Goal: Task Accomplishment & Management: Complete application form

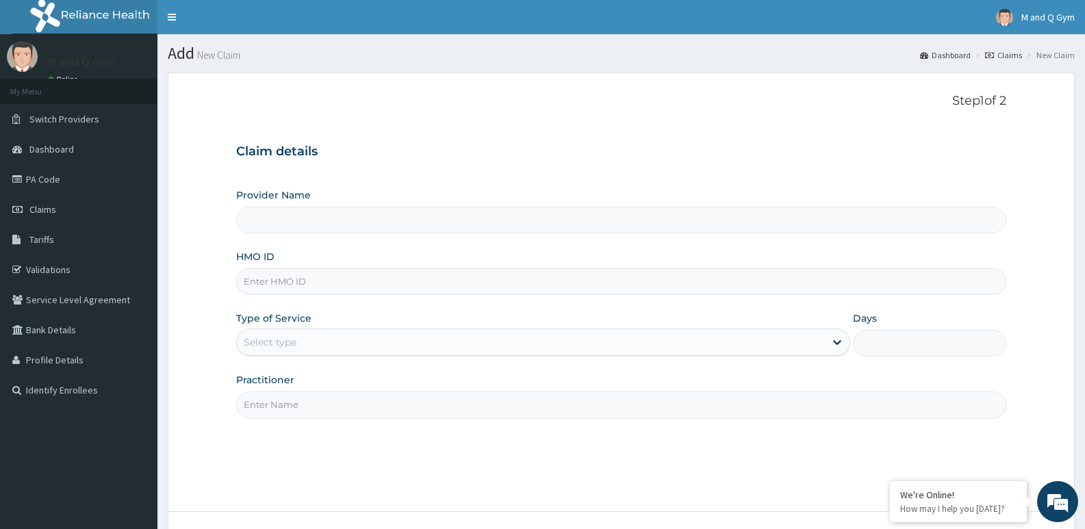
type input "M and Q gym"
type input "1"
click at [396, 281] on input "HMO ID" at bounding box center [621, 281] width 770 height 27
type input "p"
type input "PGL/10039/A"
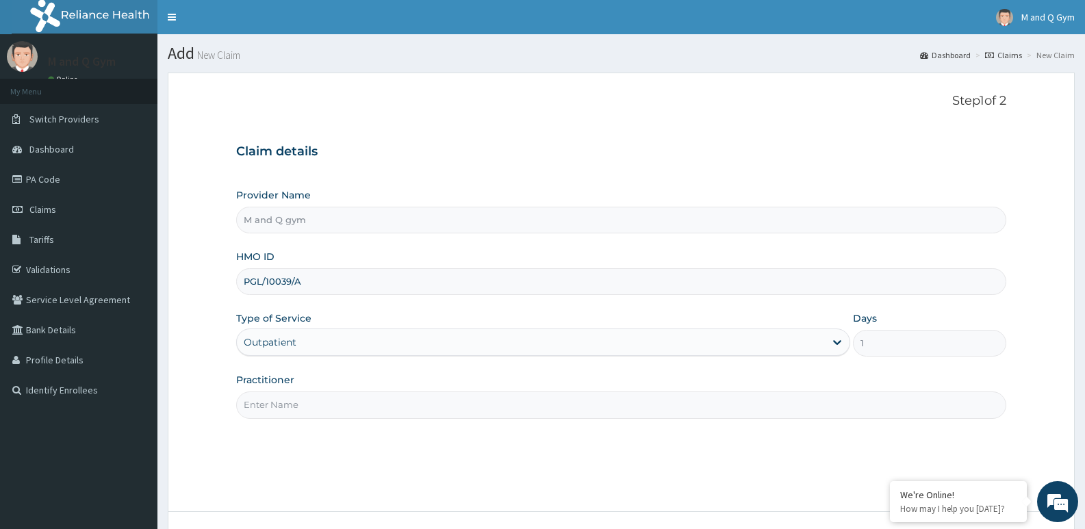
click at [281, 401] on input "Practitioner" at bounding box center [621, 404] width 770 height 27
type input "M&Q"
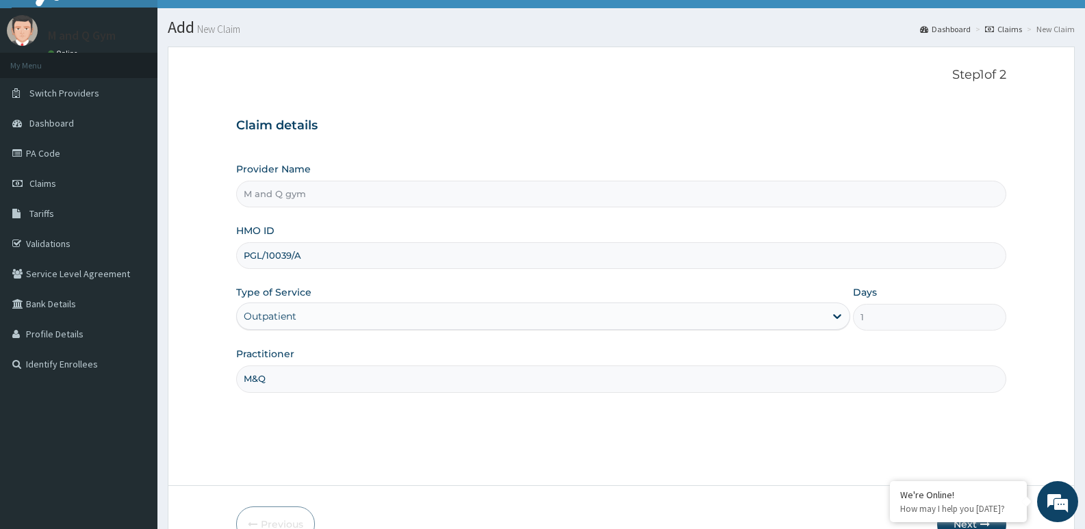
scroll to position [105, 0]
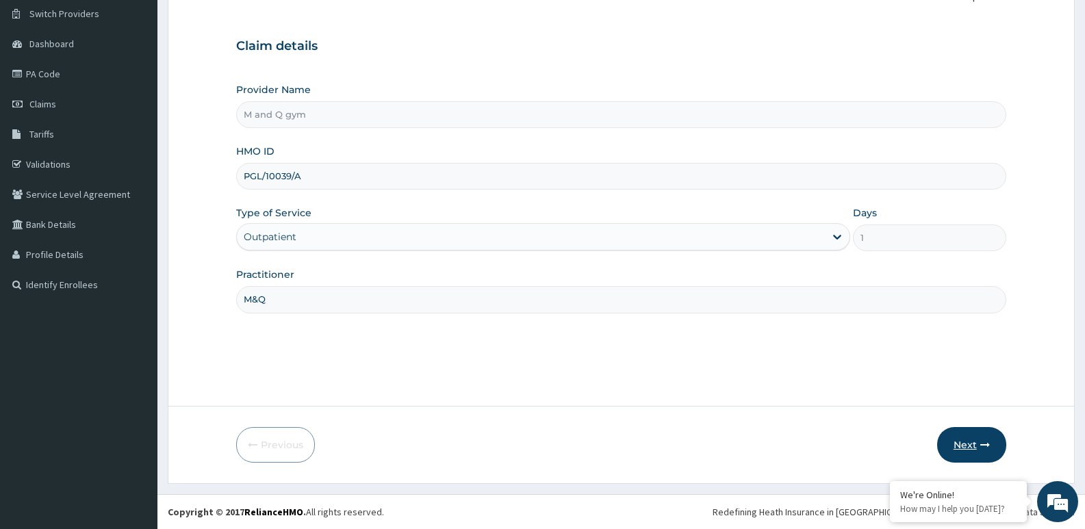
click at [952, 444] on button "Next" at bounding box center [971, 445] width 69 height 36
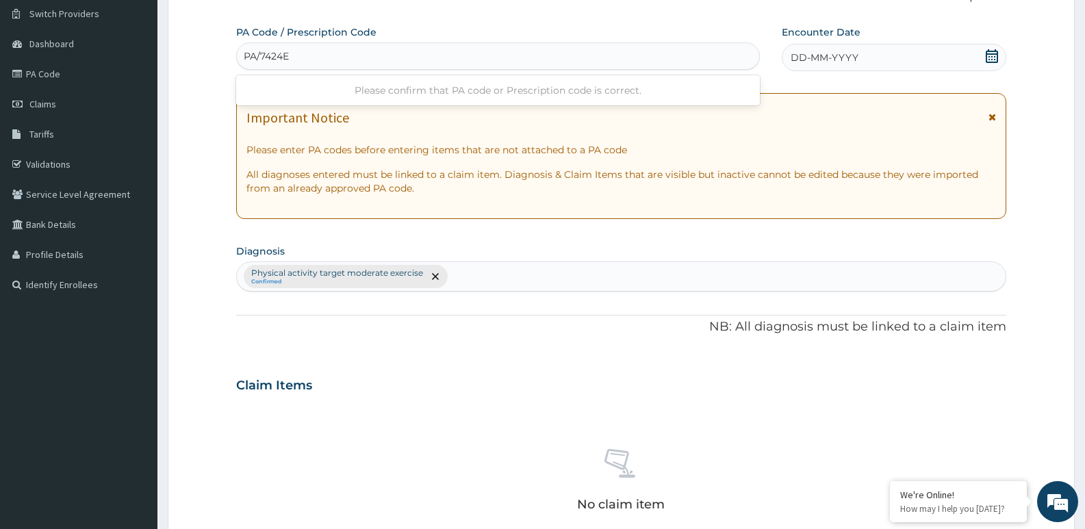
type input "PA/7424E5"
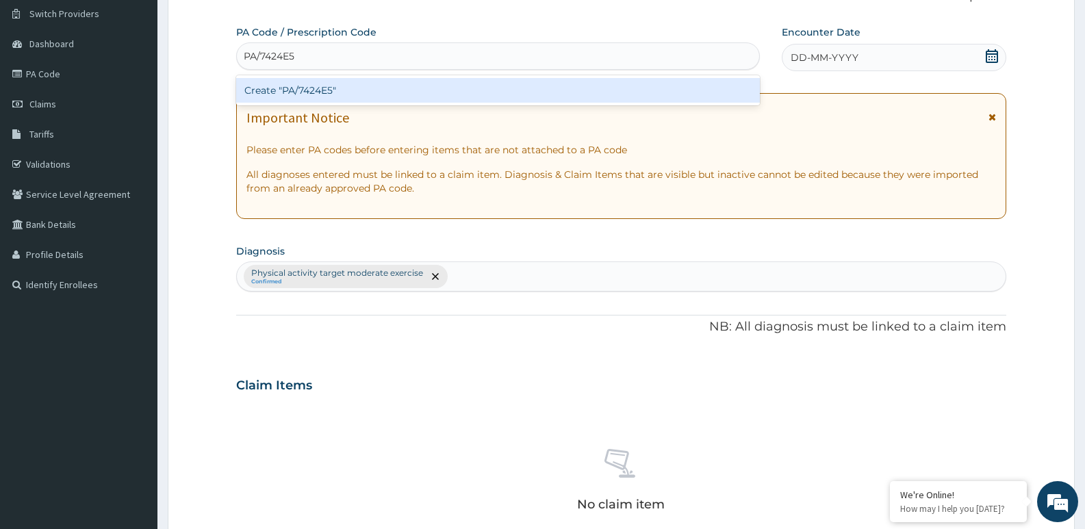
click at [298, 95] on div "Create "PA/7424E5"" at bounding box center [498, 90] width 524 height 25
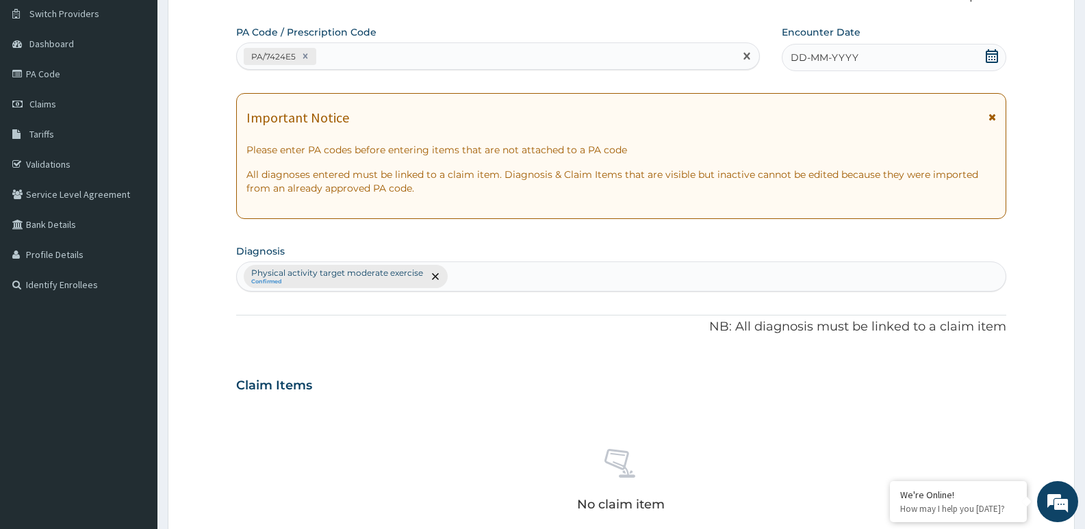
click at [999, 69] on div "DD-MM-YYYY" at bounding box center [894, 57] width 224 height 27
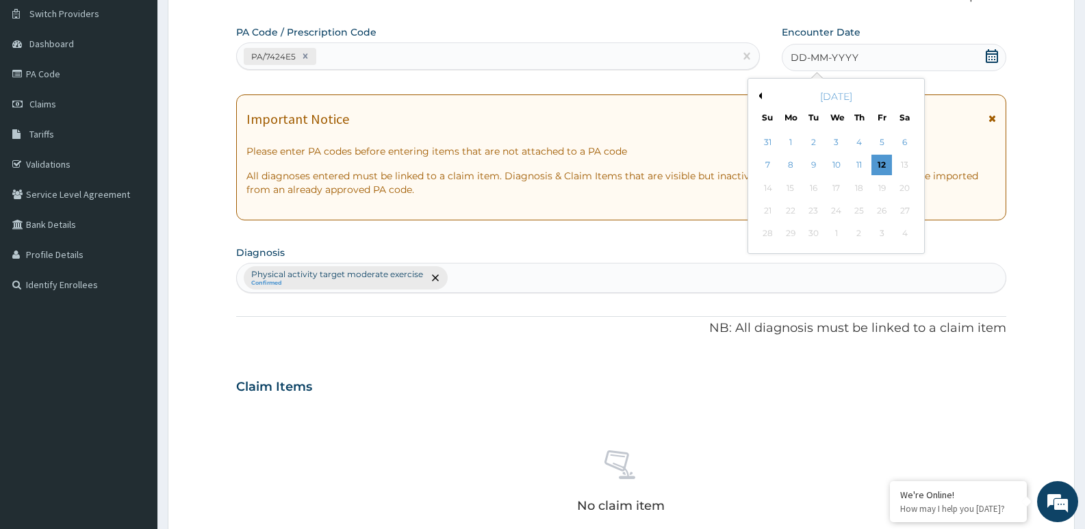
click at [986, 57] on icon at bounding box center [991, 56] width 12 height 14
click at [857, 168] on div "11" at bounding box center [859, 165] width 21 height 21
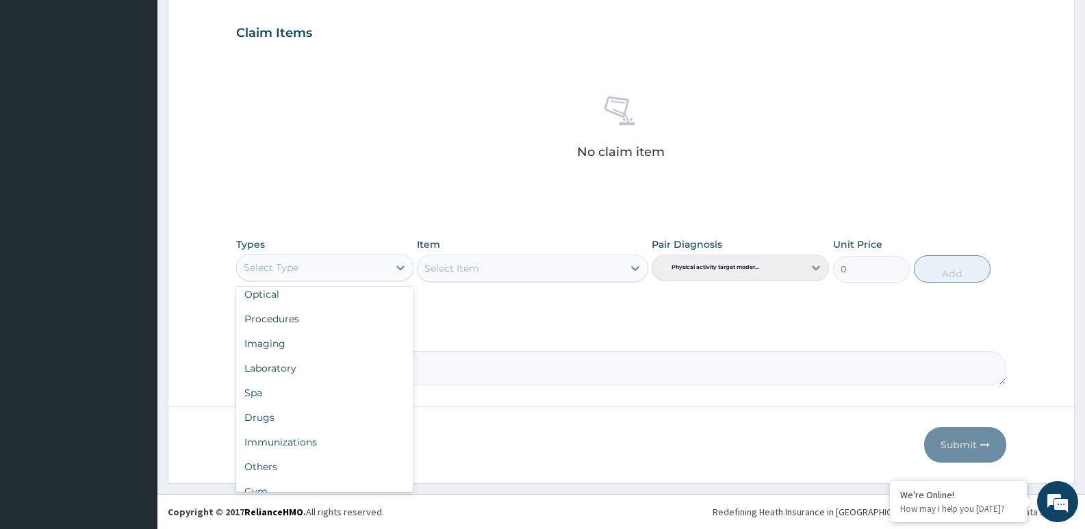
scroll to position [47, 0]
click at [254, 472] on div "Gym" at bounding box center [324, 477] width 177 height 25
click at [480, 268] on div "Select Item" at bounding box center [532, 268] width 231 height 27
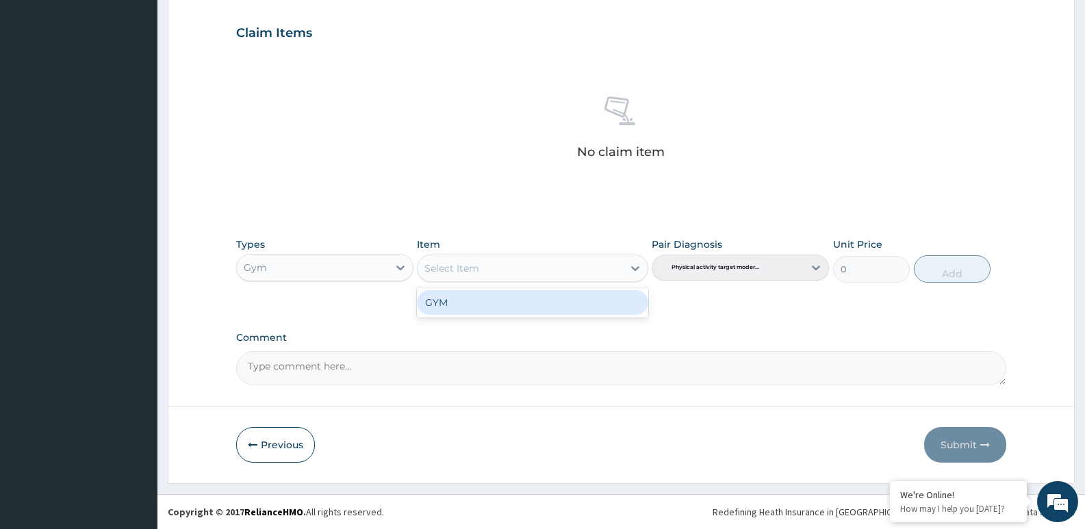
click at [476, 308] on div "GYM" at bounding box center [532, 302] width 231 height 25
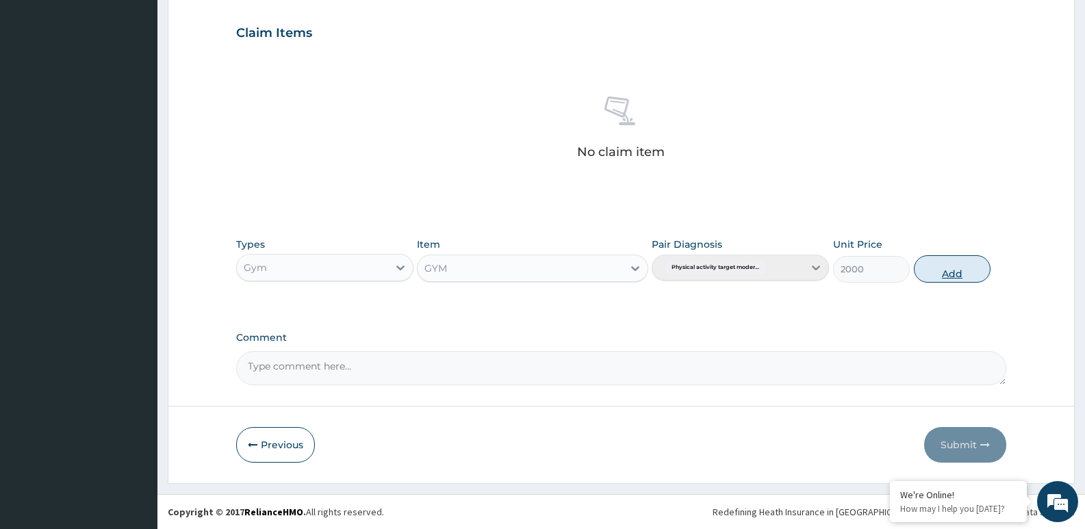
click at [921, 276] on button "Add" at bounding box center [952, 268] width 77 height 27
type input "0"
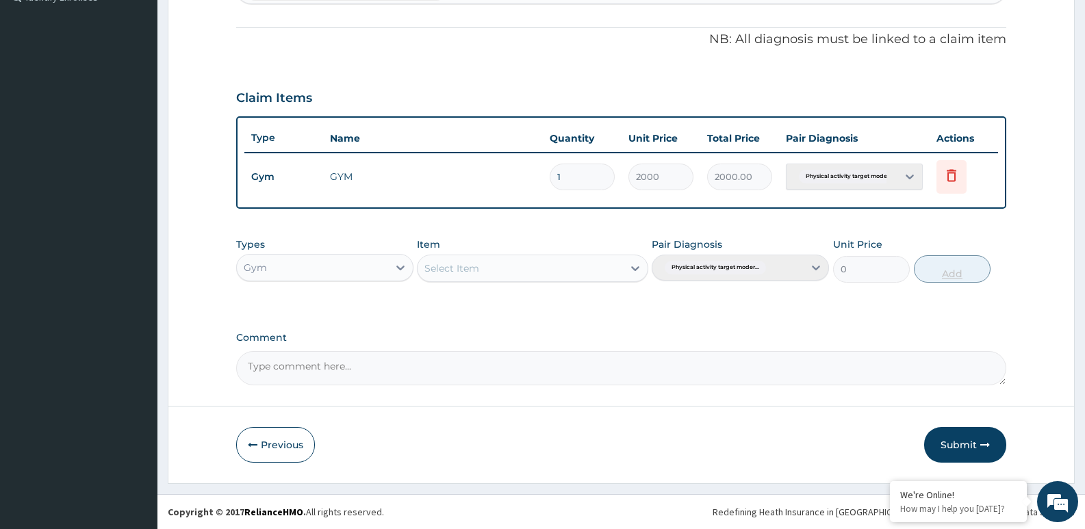
scroll to position [393, 0]
click at [968, 437] on button "Submit" at bounding box center [965, 445] width 82 height 36
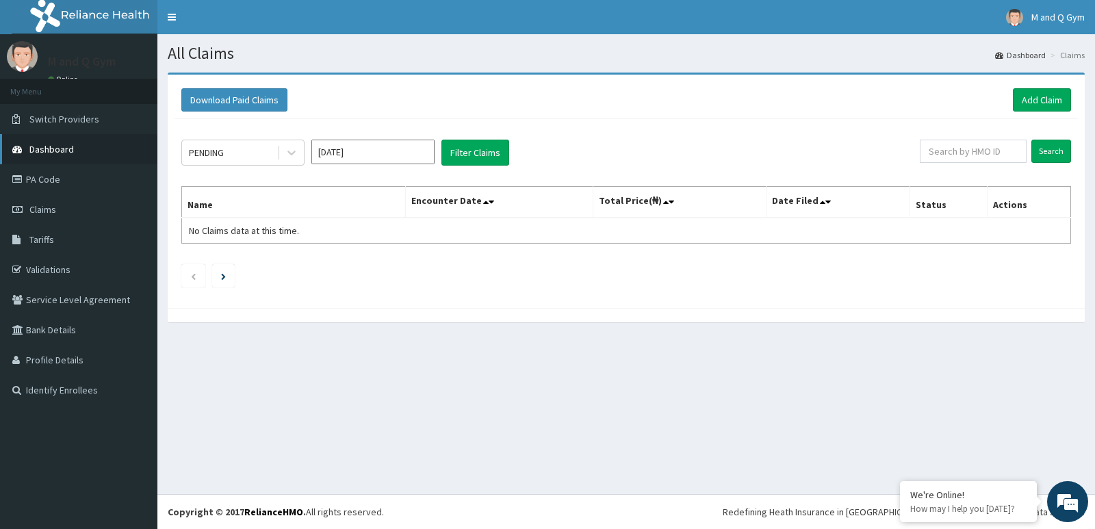
click at [44, 150] on span "Dashboard" at bounding box center [51, 149] width 44 height 12
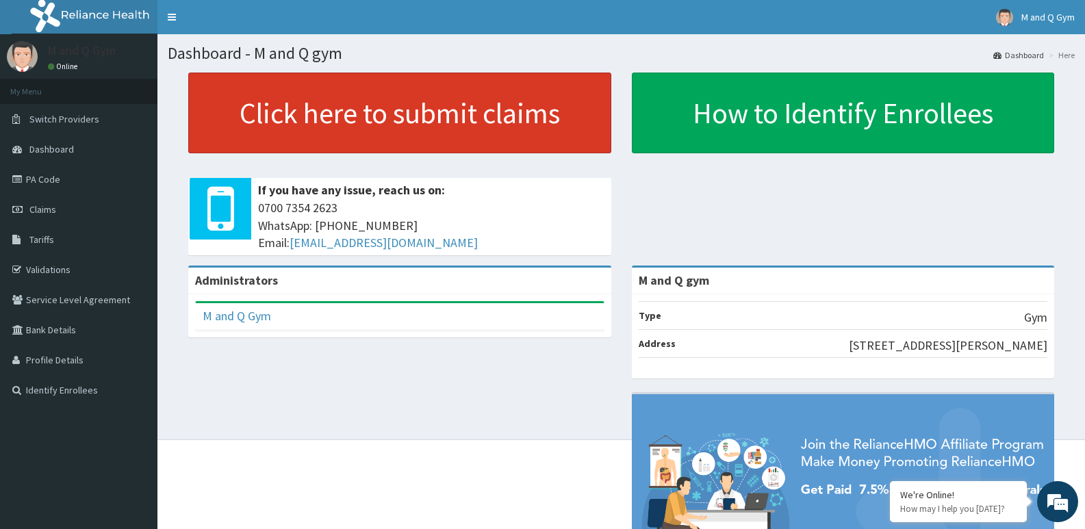
click at [549, 116] on link "Click here to submit claims" at bounding box center [399, 113] width 423 height 81
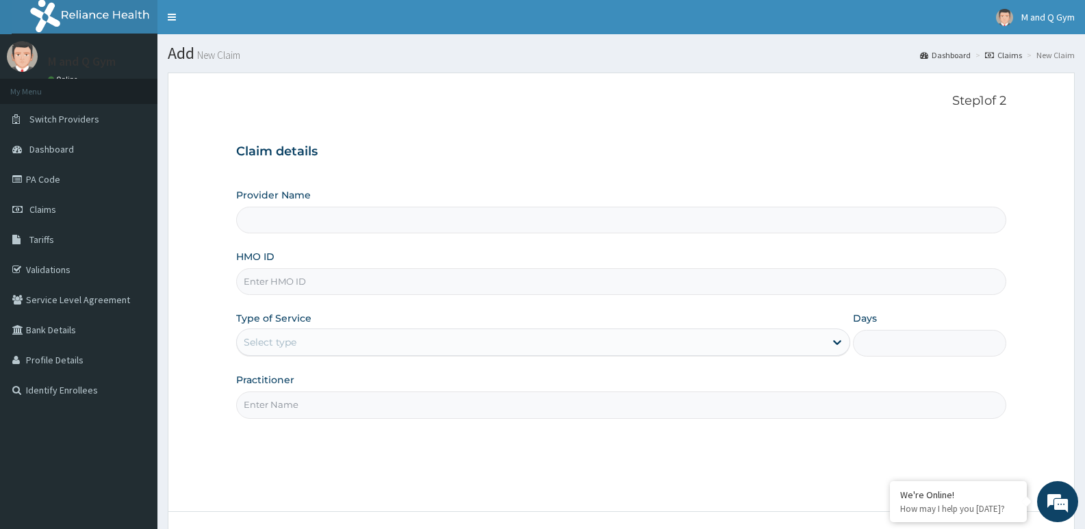
type input "M and Q gym"
type input "1"
click at [263, 262] on label "HMO ID" at bounding box center [255, 257] width 38 height 14
click at [263, 268] on input "HMO ID" at bounding box center [621, 281] width 770 height 27
type input "YFN/10002/A"
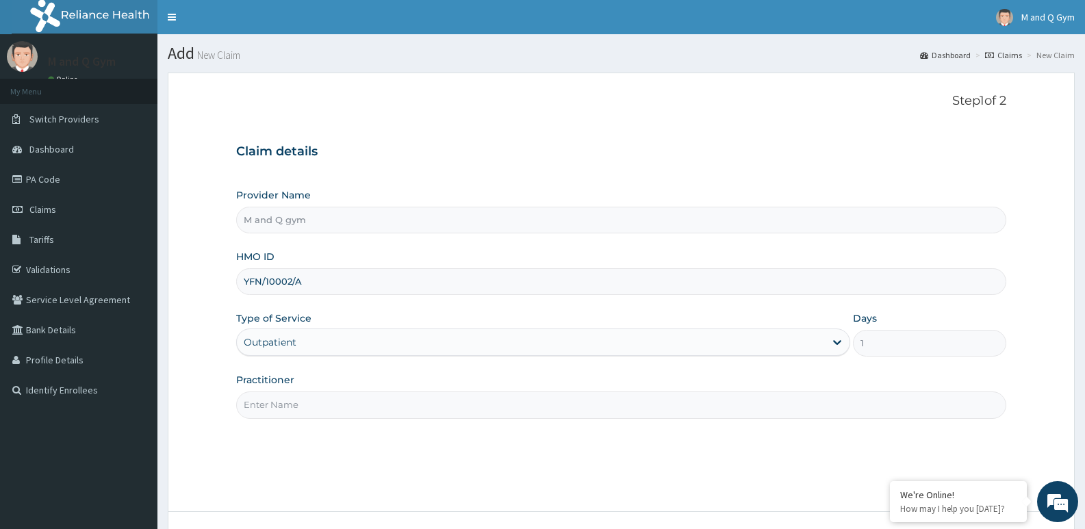
click at [256, 402] on input "Practitioner" at bounding box center [621, 404] width 770 height 27
type input "M&Q"
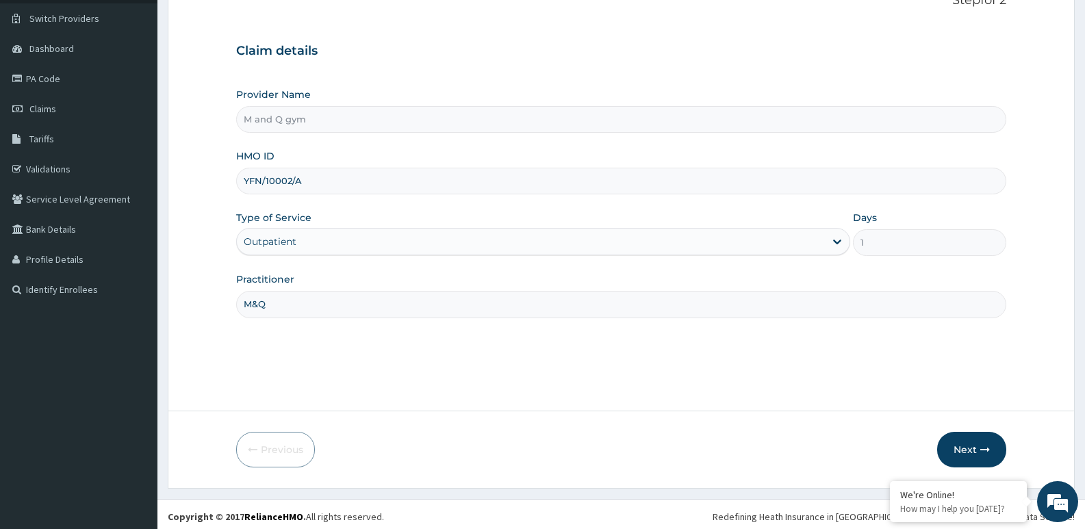
scroll to position [105, 0]
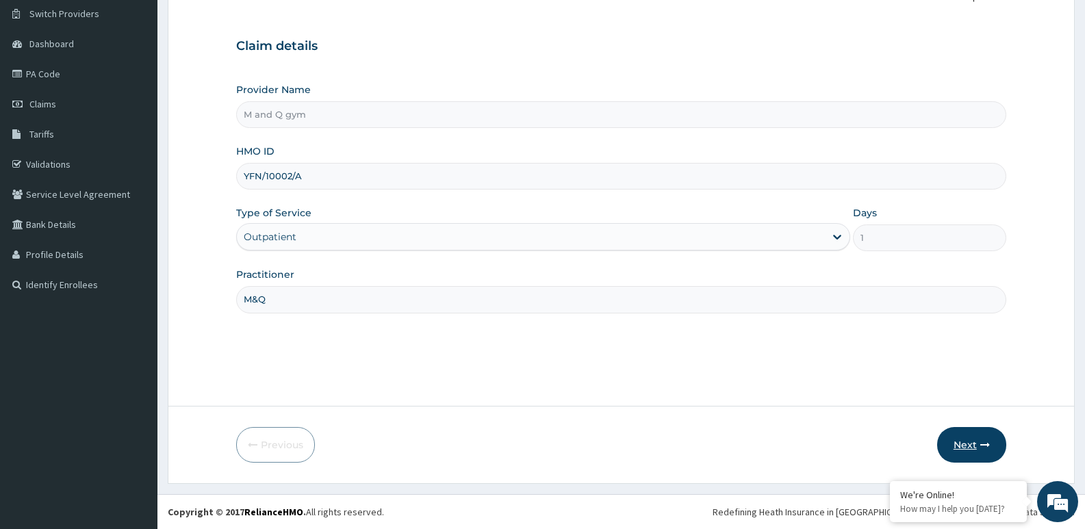
click at [980, 442] on icon "button" at bounding box center [985, 445] width 10 height 10
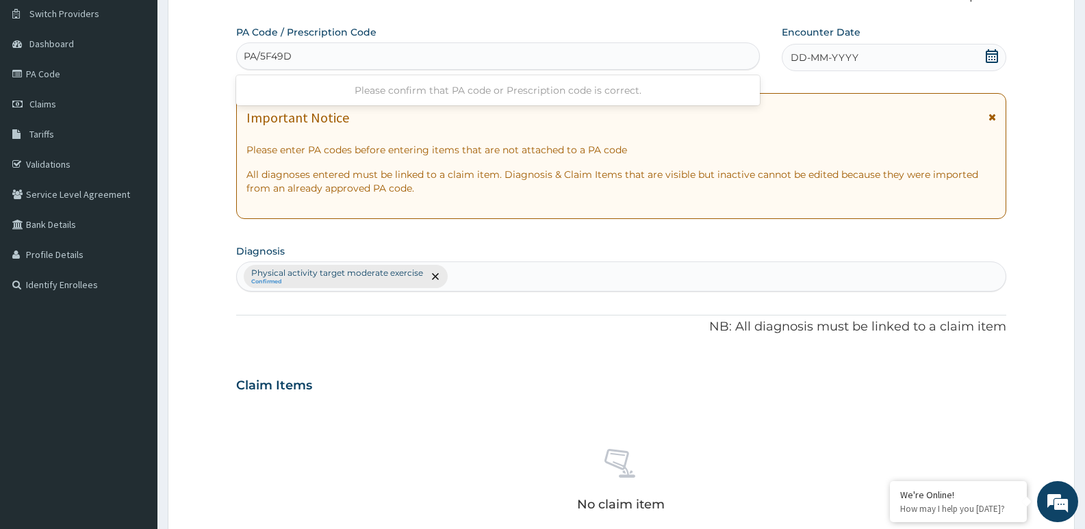
type input "PA/5F49D1"
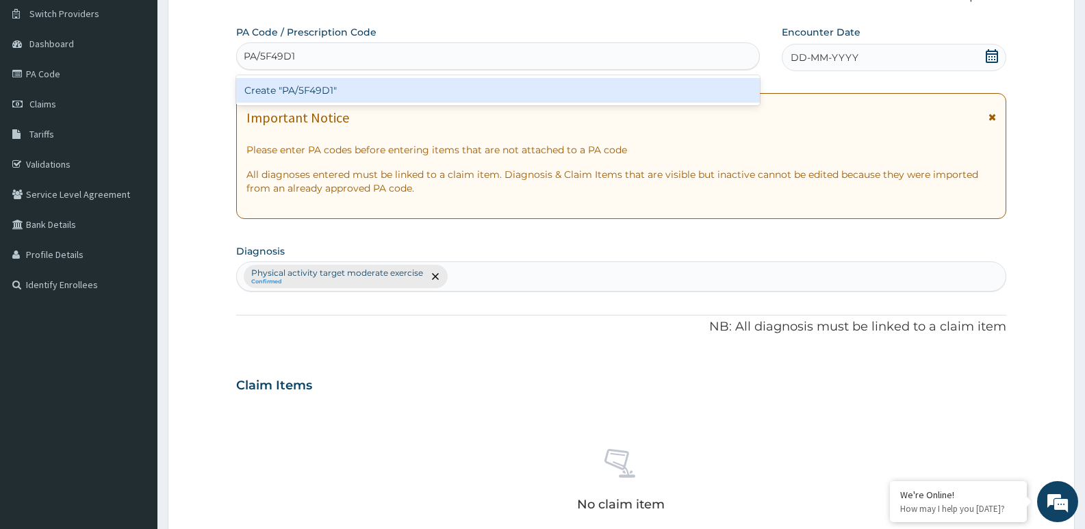
click at [293, 92] on div "Create "PA/5F49D1"" at bounding box center [498, 90] width 524 height 25
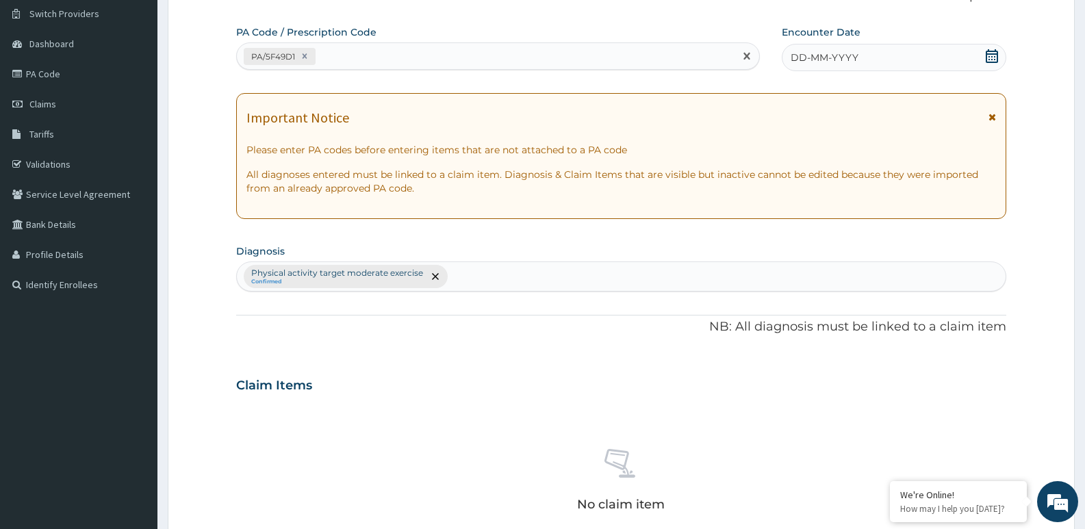
click at [993, 51] on icon at bounding box center [991, 56] width 12 height 14
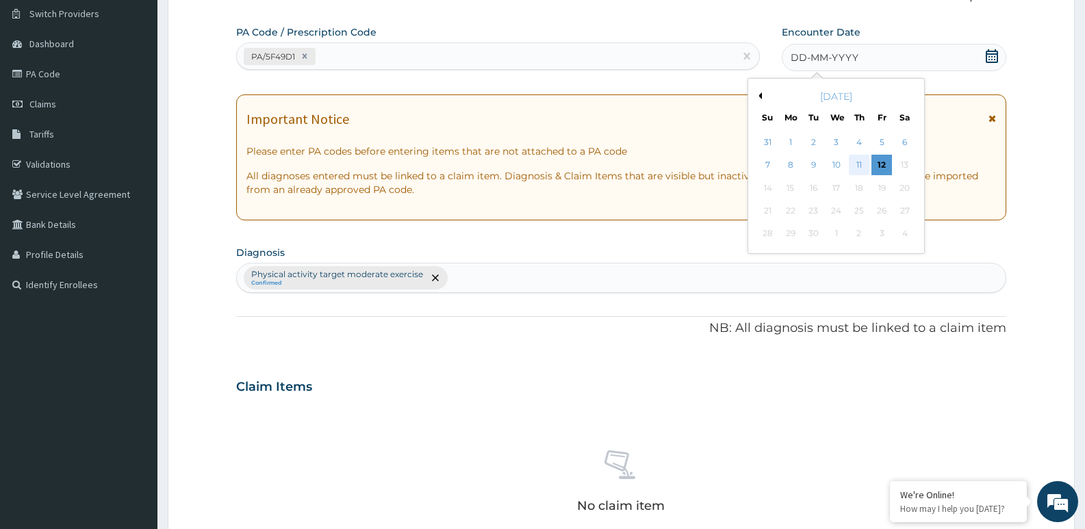
click at [859, 163] on div "11" at bounding box center [859, 165] width 21 height 21
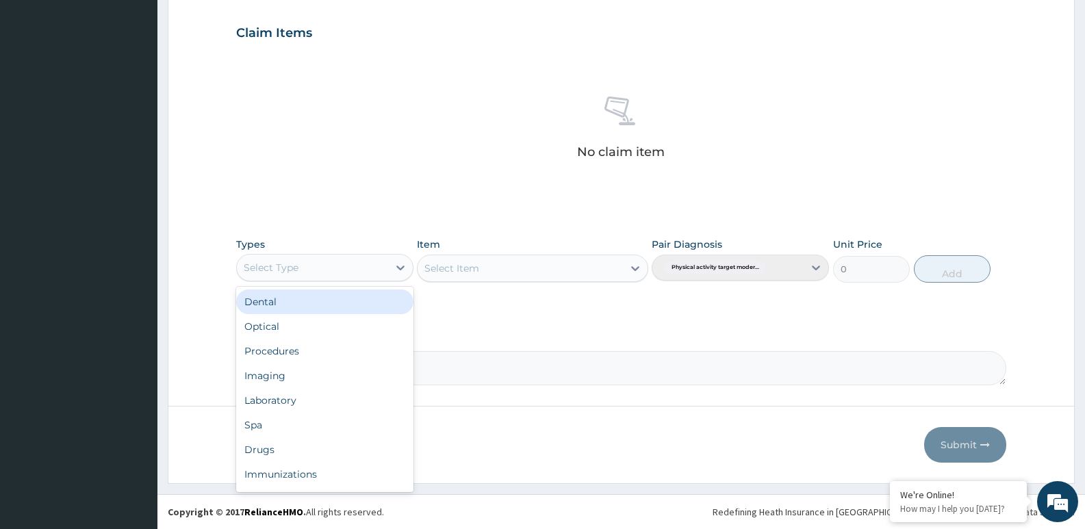
scroll to position [47, 0]
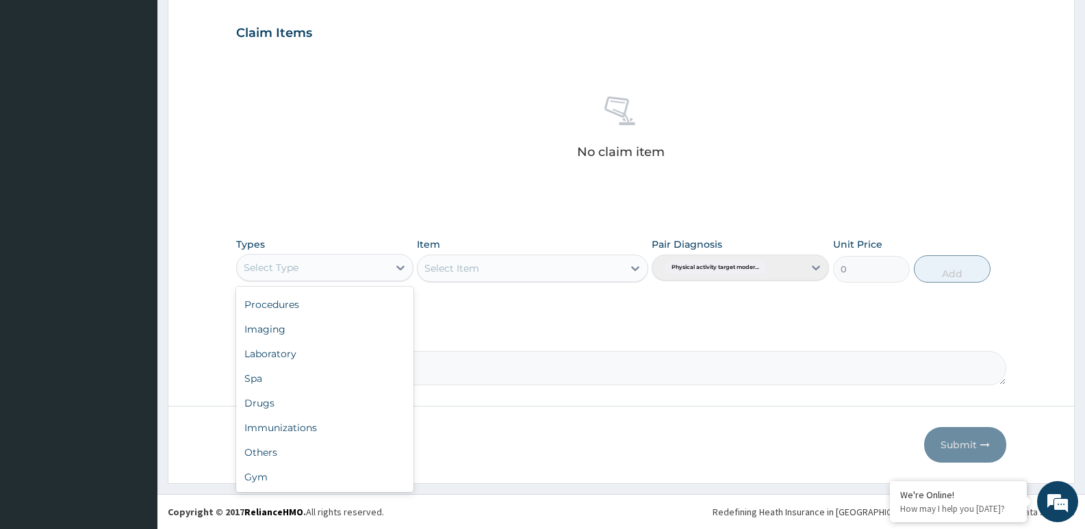
click at [268, 474] on div "Gym" at bounding box center [324, 477] width 177 height 25
click at [482, 263] on div "Select Item" at bounding box center [519, 268] width 205 height 22
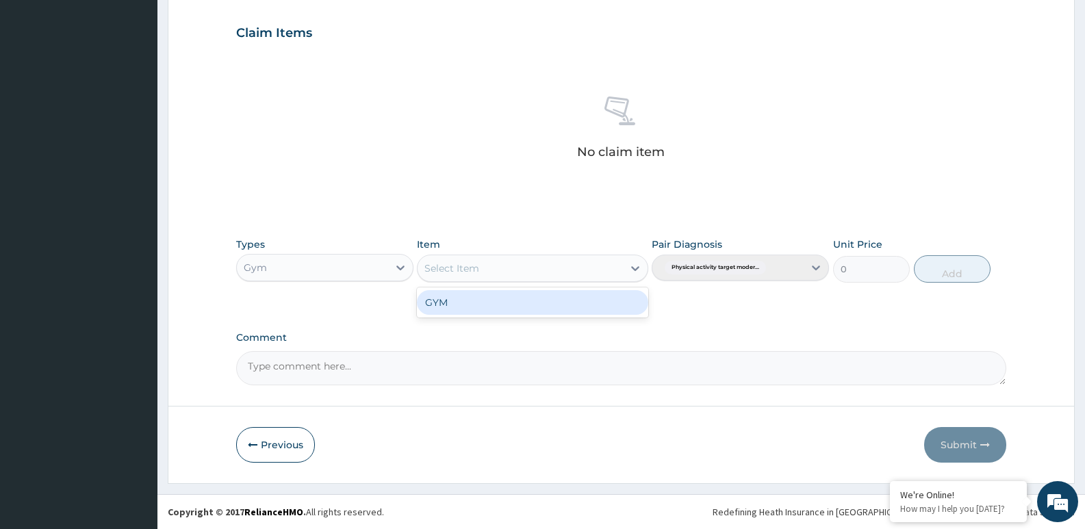
click at [498, 307] on div "GYM" at bounding box center [532, 302] width 231 height 25
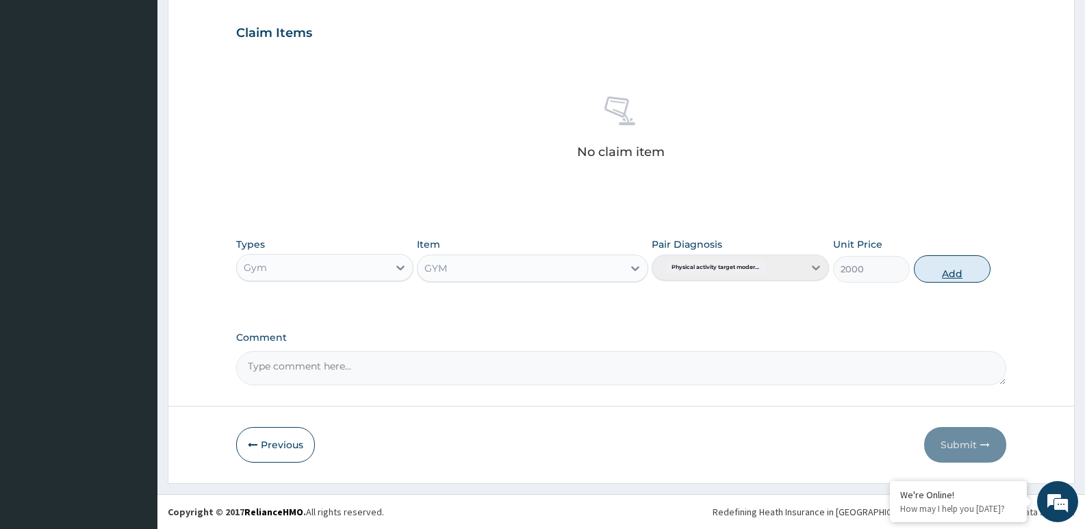
click at [960, 266] on button "Add" at bounding box center [952, 268] width 77 height 27
type input "0"
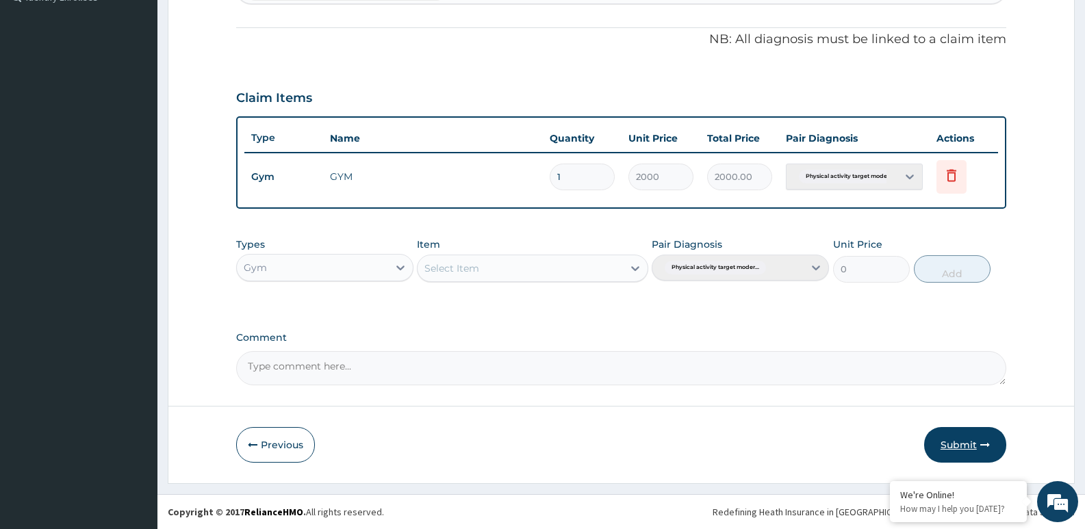
click at [977, 444] on button "Submit" at bounding box center [965, 445] width 82 height 36
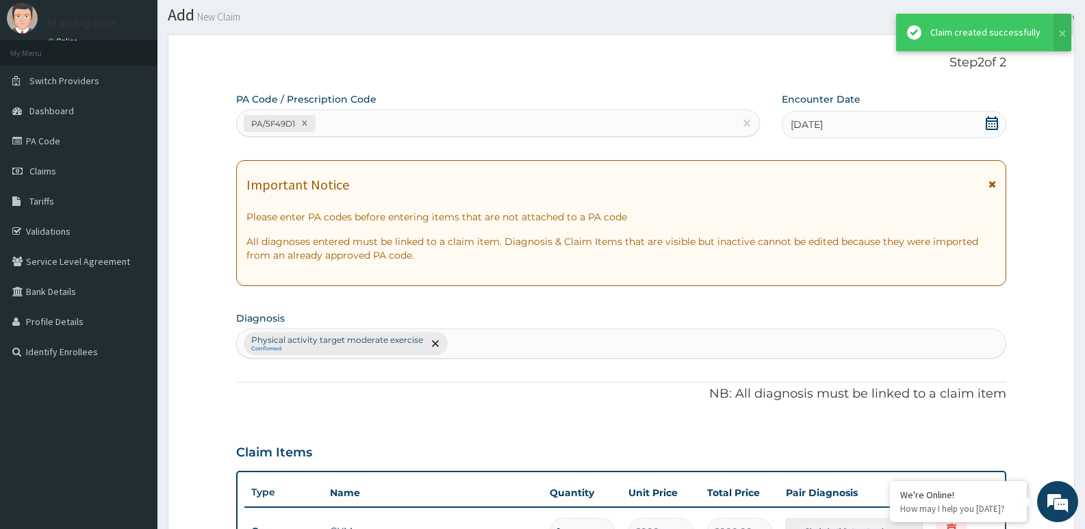
scroll to position [393, 0]
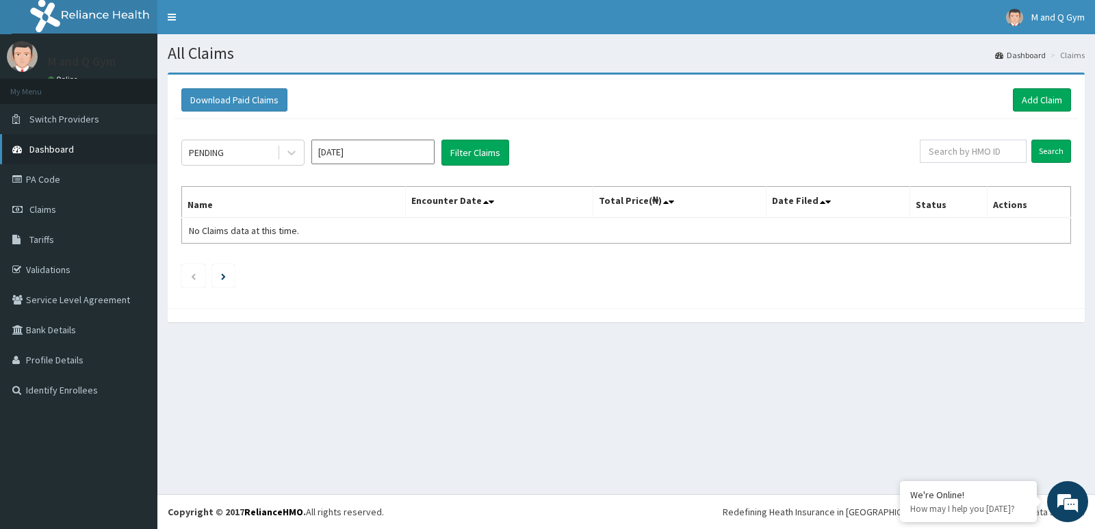
click at [64, 149] on span "Dashboard" at bounding box center [51, 149] width 44 height 12
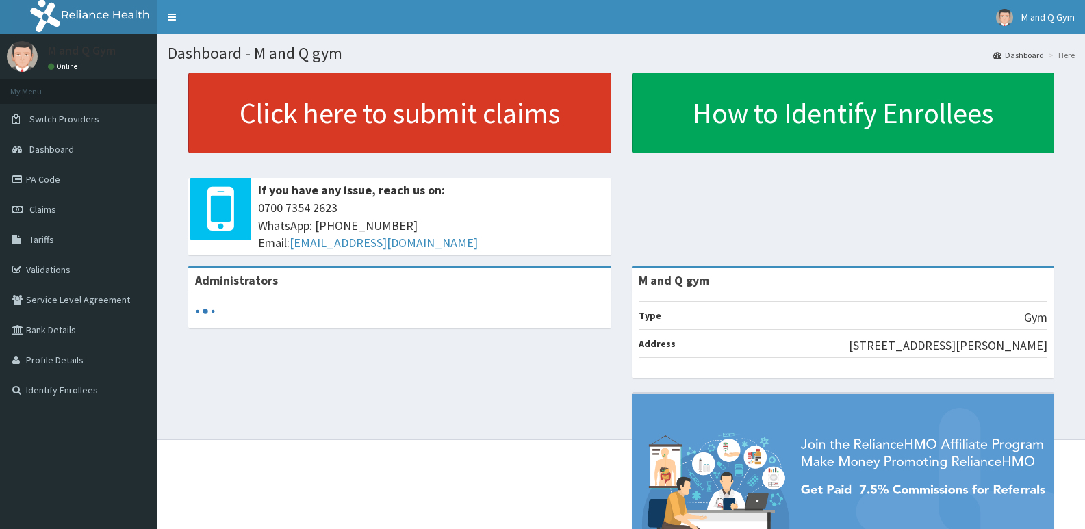
click at [515, 127] on link "Click here to submit claims" at bounding box center [399, 113] width 423 height 81
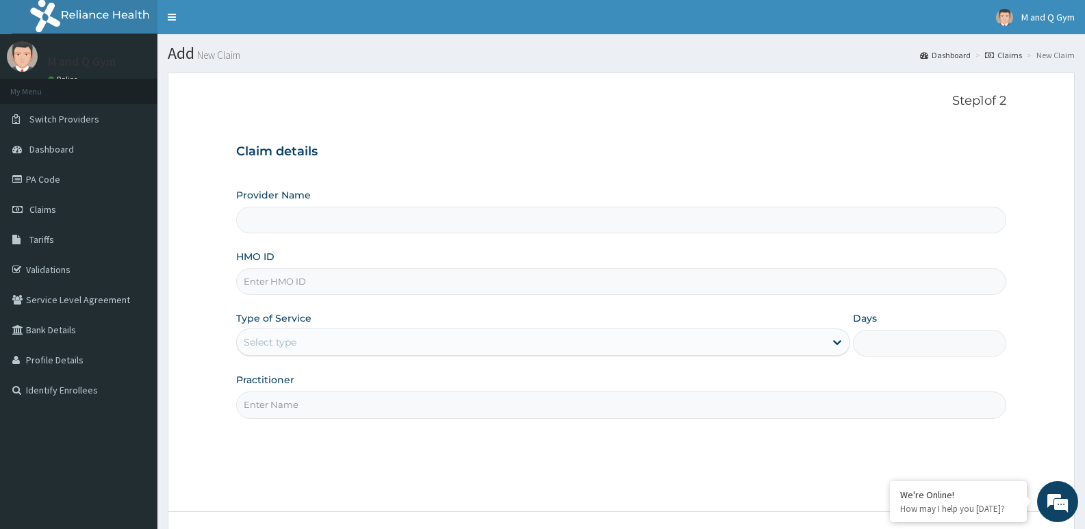
type input "M and Q gym"
type input "1"
click at [363, 285] on input "HMO ID" at bounding box center [621, 281] width 770 height 27
type input "LTI/10129/A"
click at [259, 404] on input "Practitioner" at bounding box center [621, 404] width 770 height 27
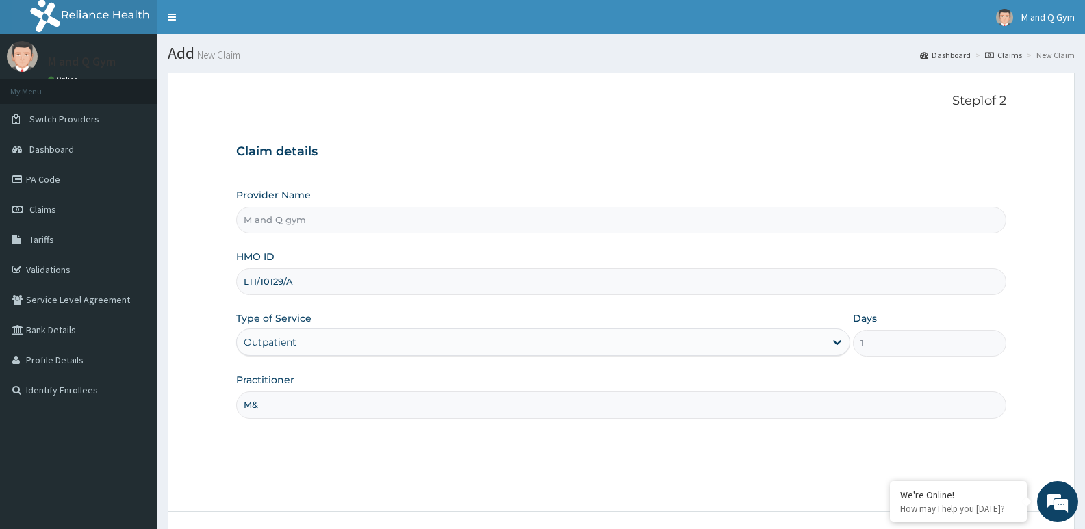
type input "M&Q"
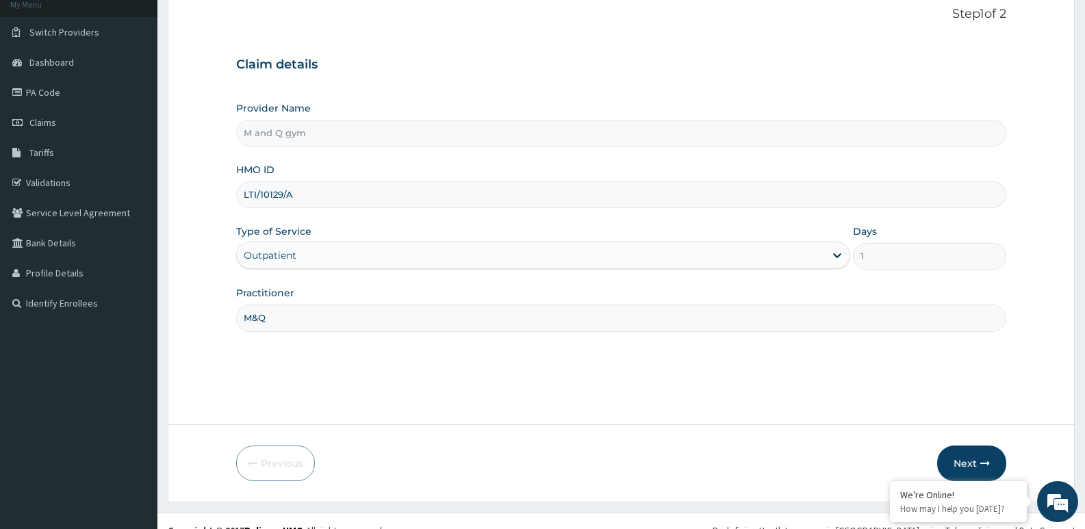
scroll to position [88, 0]
click at [976, 450] on button "Next" at bounding box center [971, 462] width 69 height 36
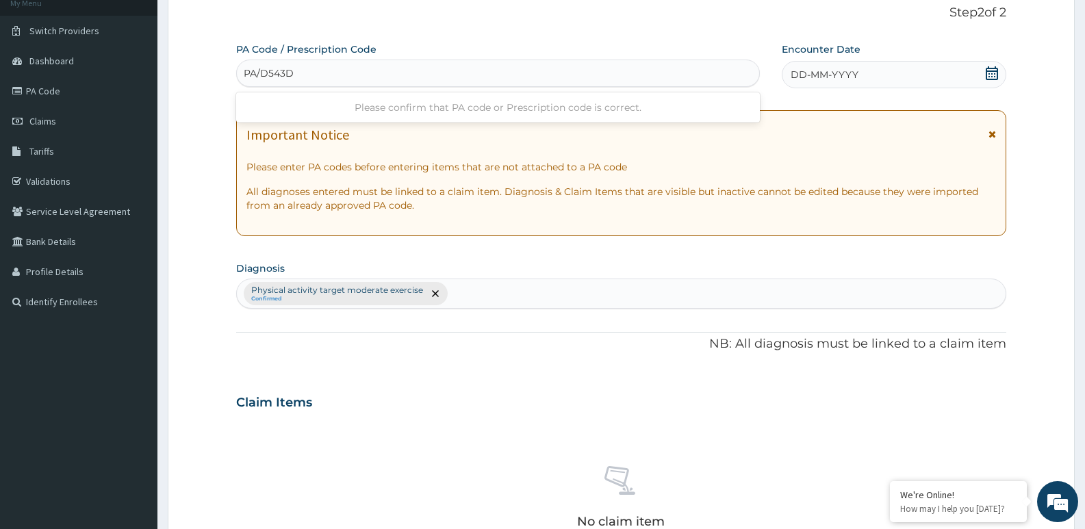
type input "PA/D543DC"
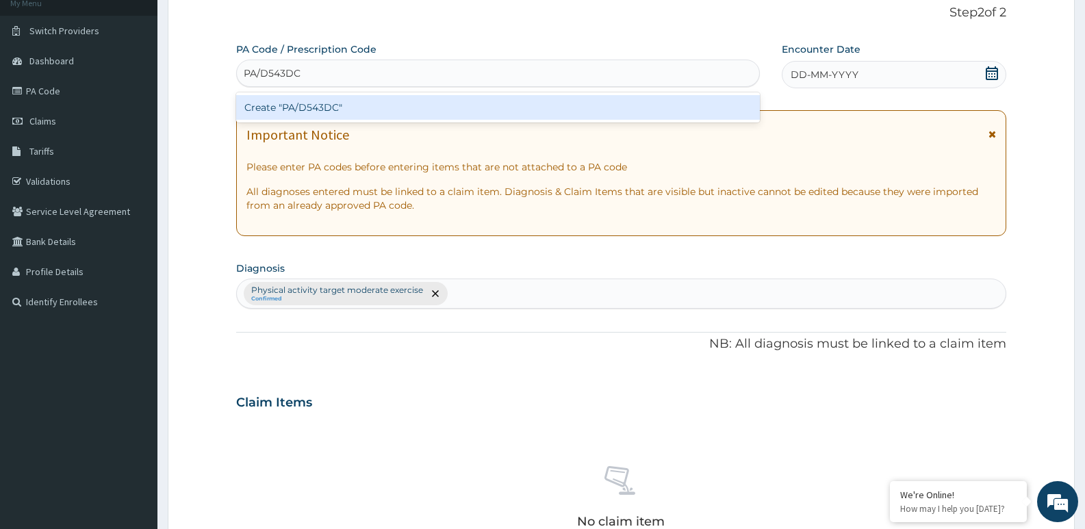
click at [295, 116] on div "Create "PA/D543DC"" at bounding box center [498, 107] width 524 height 25
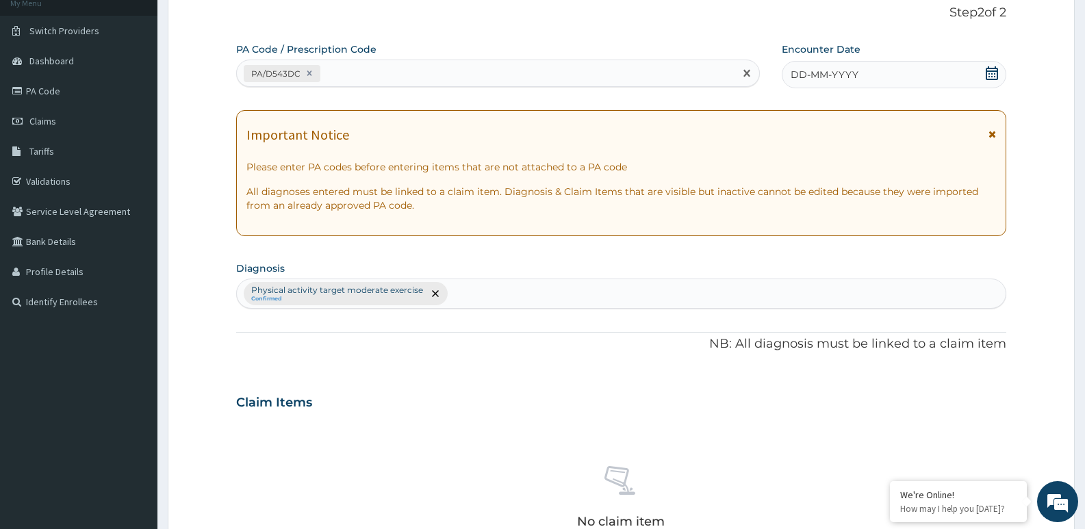
click at [980, 73] on div "DD-MM-YYYY" at bounding box center [894, 74] width 224 height 27
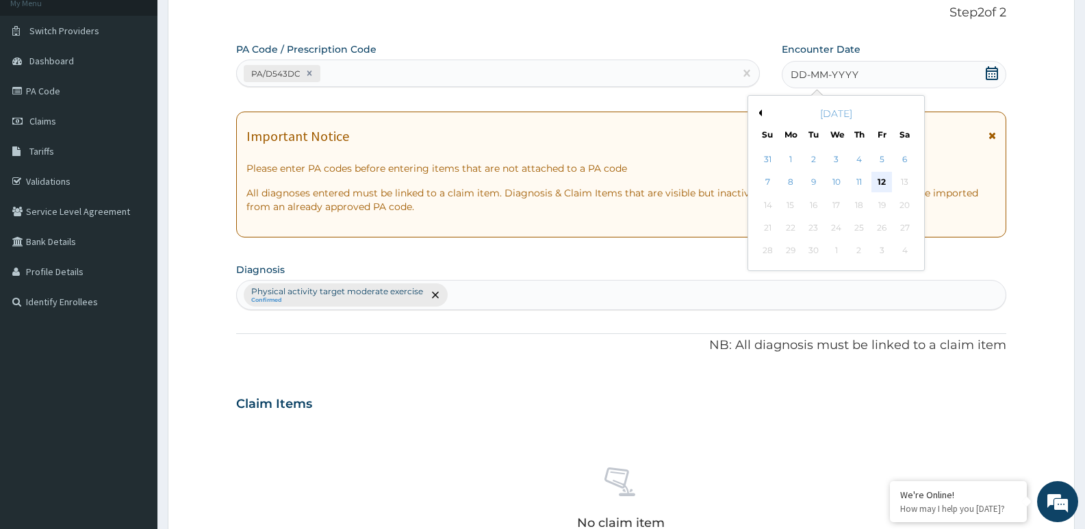
click at [881, 181] on div "12" at bounding box center [881, 182] width 21 height 21
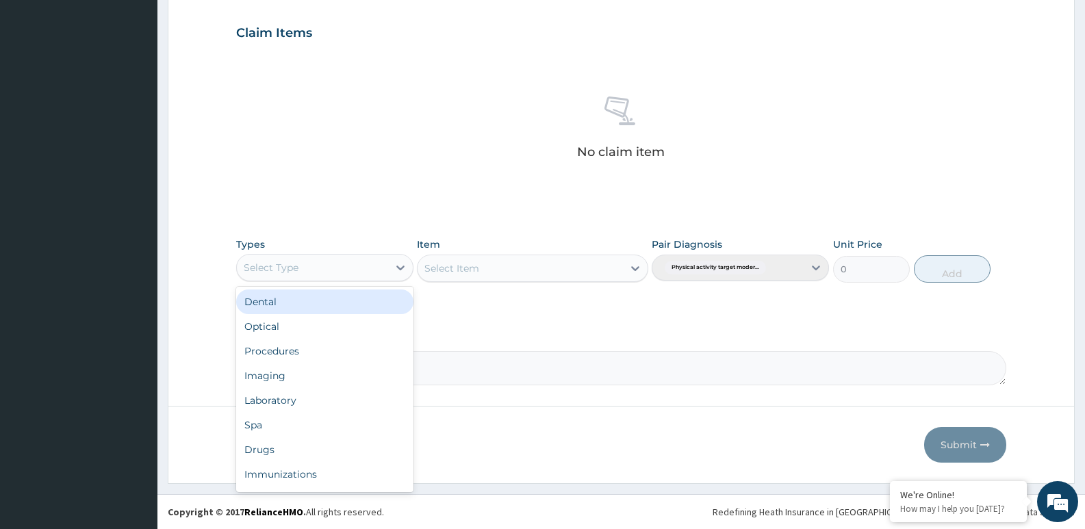
scroll to position [47, 0]
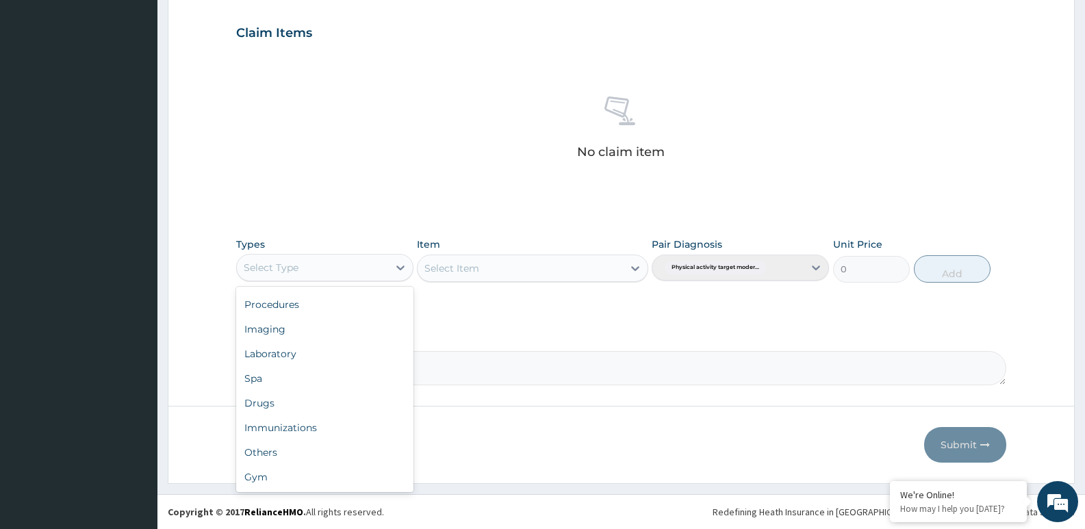
click at [267, 474] on div "Gym" at bounding box center [324, 477] width 177 height 25
click at [522, 266] on div "Select Item" at bounding box center [532, 268] width 231 height 27
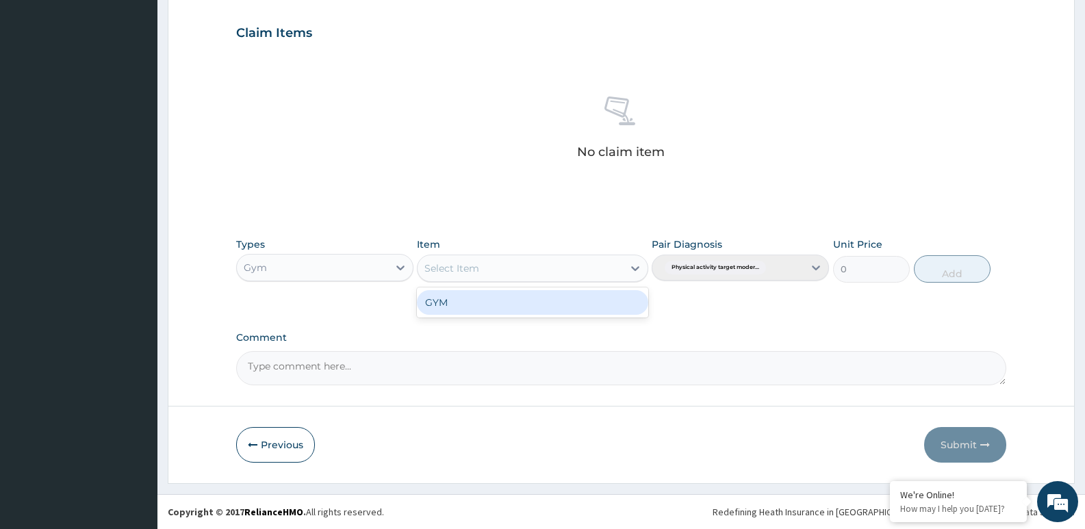
click at [512, 306] on div "GYM" at bounding box center [532, 302] width 231 height 25
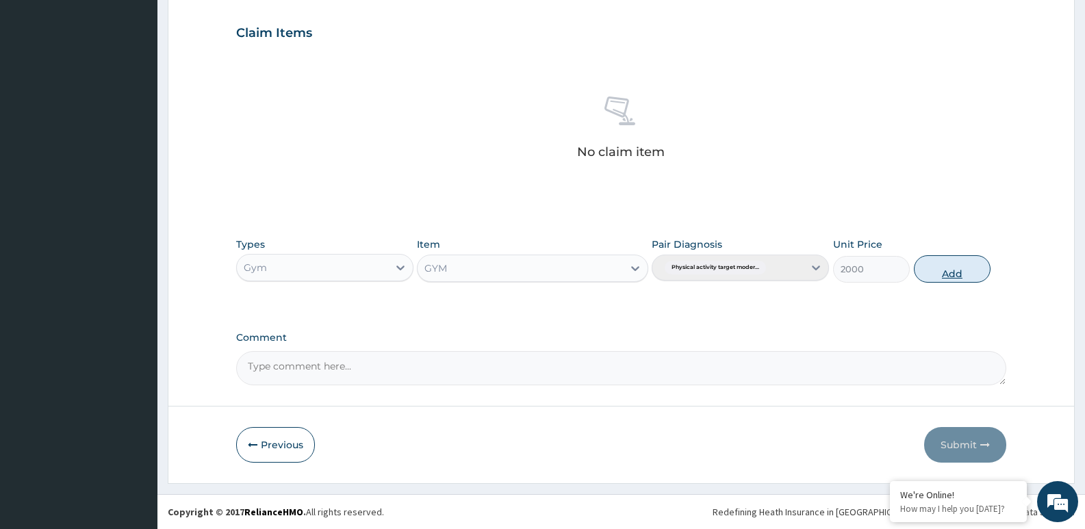
click at [951, 270] on button "Add" at bounding box center [952, 268] width 77 height 27
type input "0"
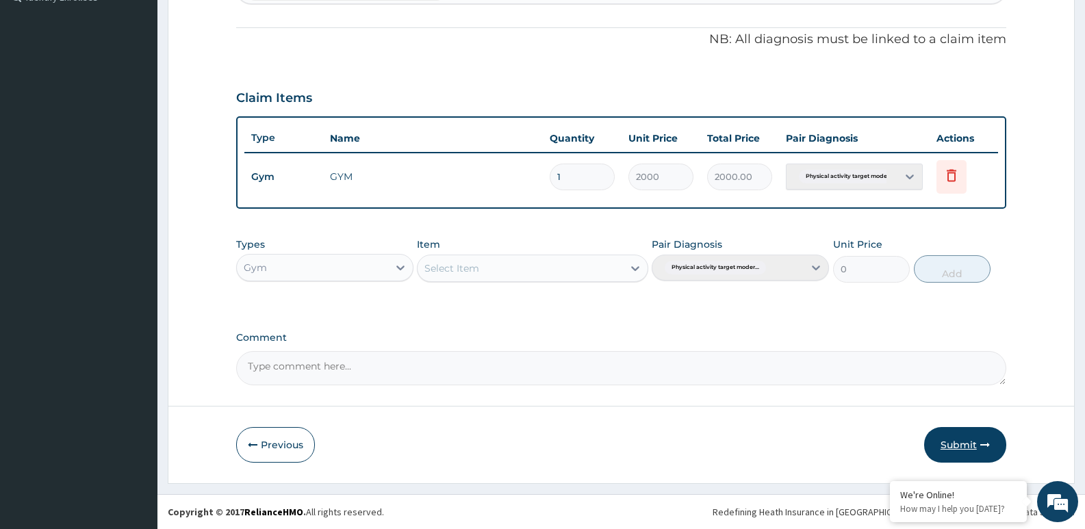
click at [964, 454] on button "Submit" at bounding box center [965, 445] width 82 height 36
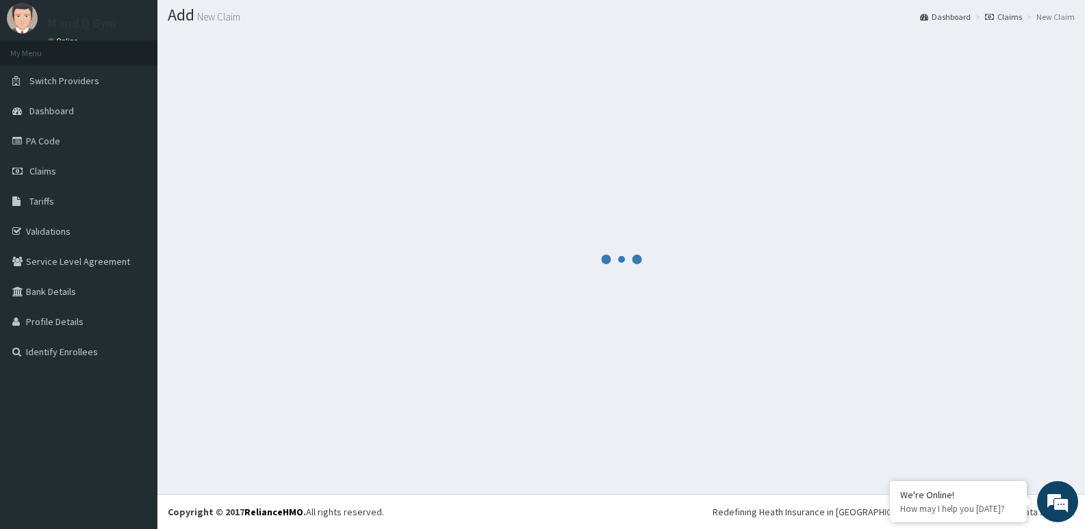
scroll to position [393, 0]
